Goal: Task Accomplishment & Management: Manage account settings

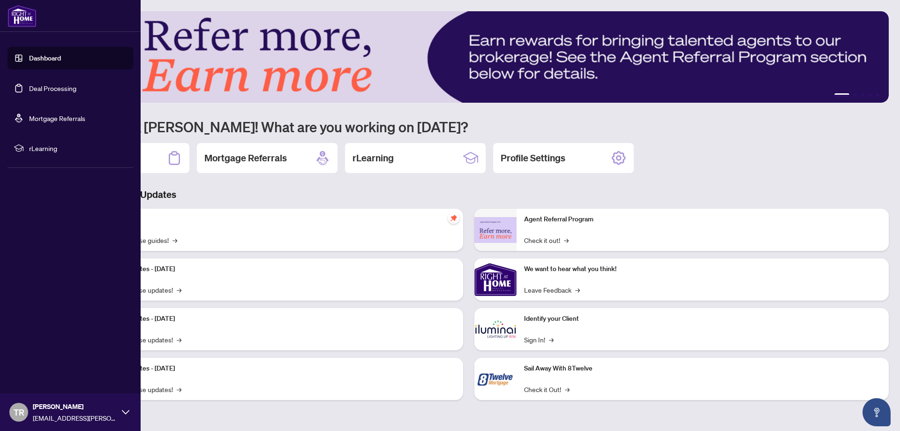
click at [29, 88] on link "Deal Processing" at bounding box center [52, 88] width 47 height 8
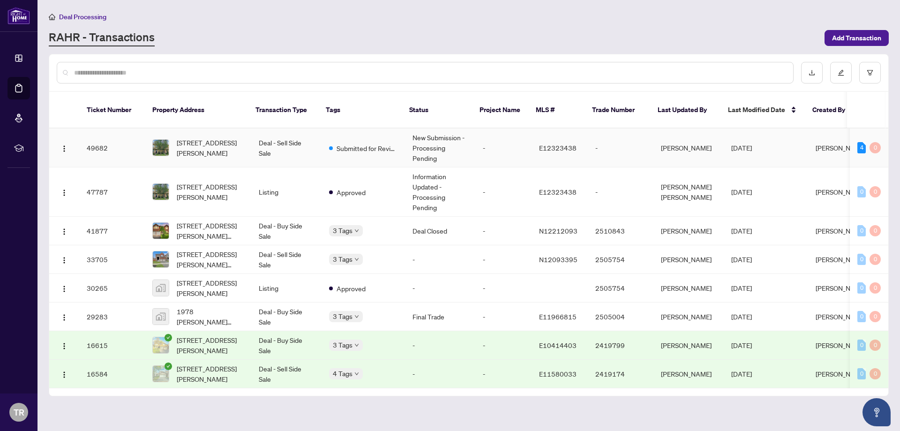
click at [408, 141] on td "New Submission - Processing Pending" at bounding box center [440, 147] width 70 height 39
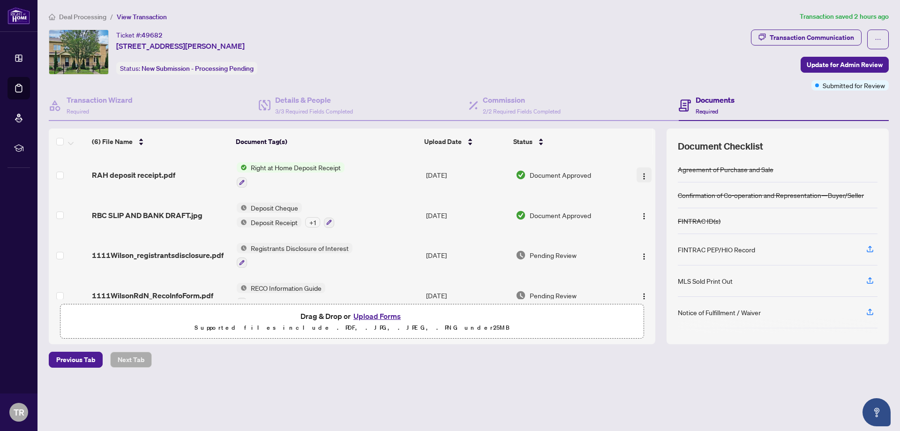
click at [640, 176] on img "button" at bounding box center [643, 175] width 7 height 7
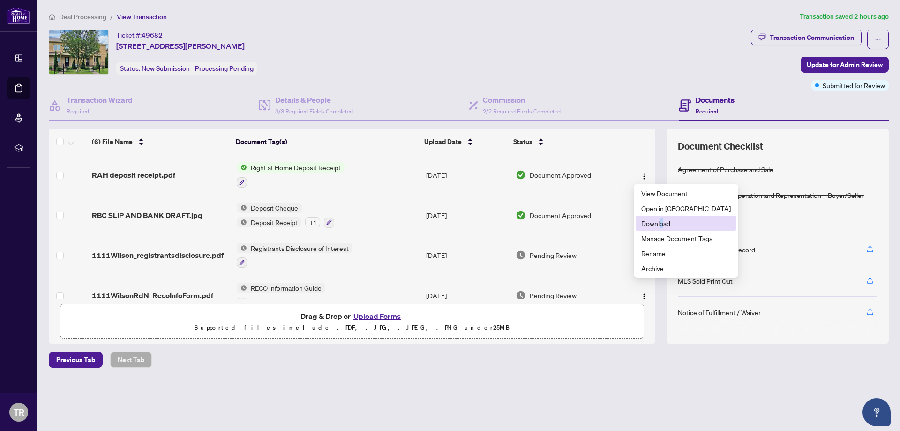
click at [661, 222] on span "Download" at bounding box center [686, 223] width 90 height 10
